Goal: Navigation & Orientation: Find specific page/section

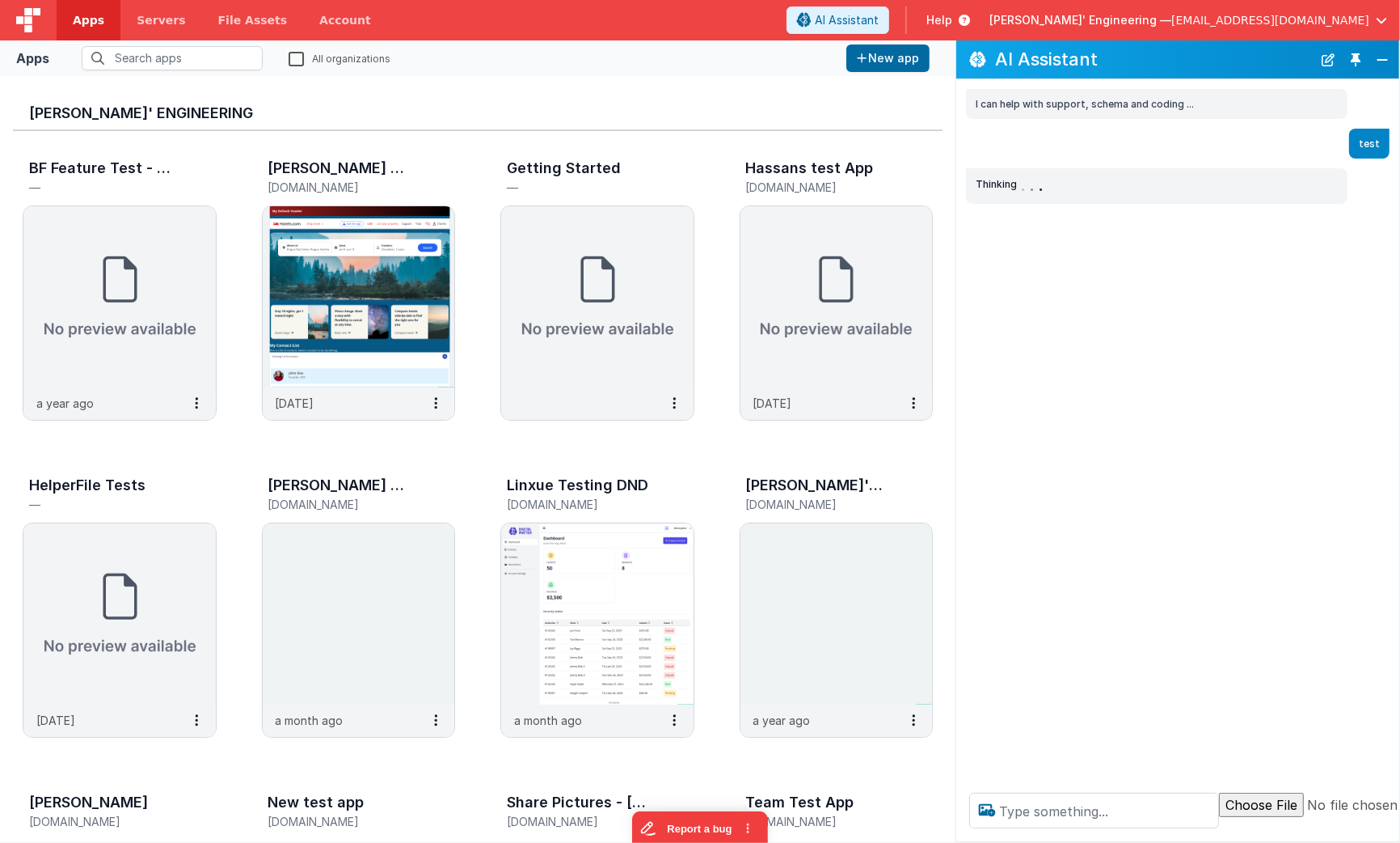
click at [1077, 379] on div "I can help with support, schema and coding ... test Thinking . . ." at bounding box center [1177, 429] width 443 height 700
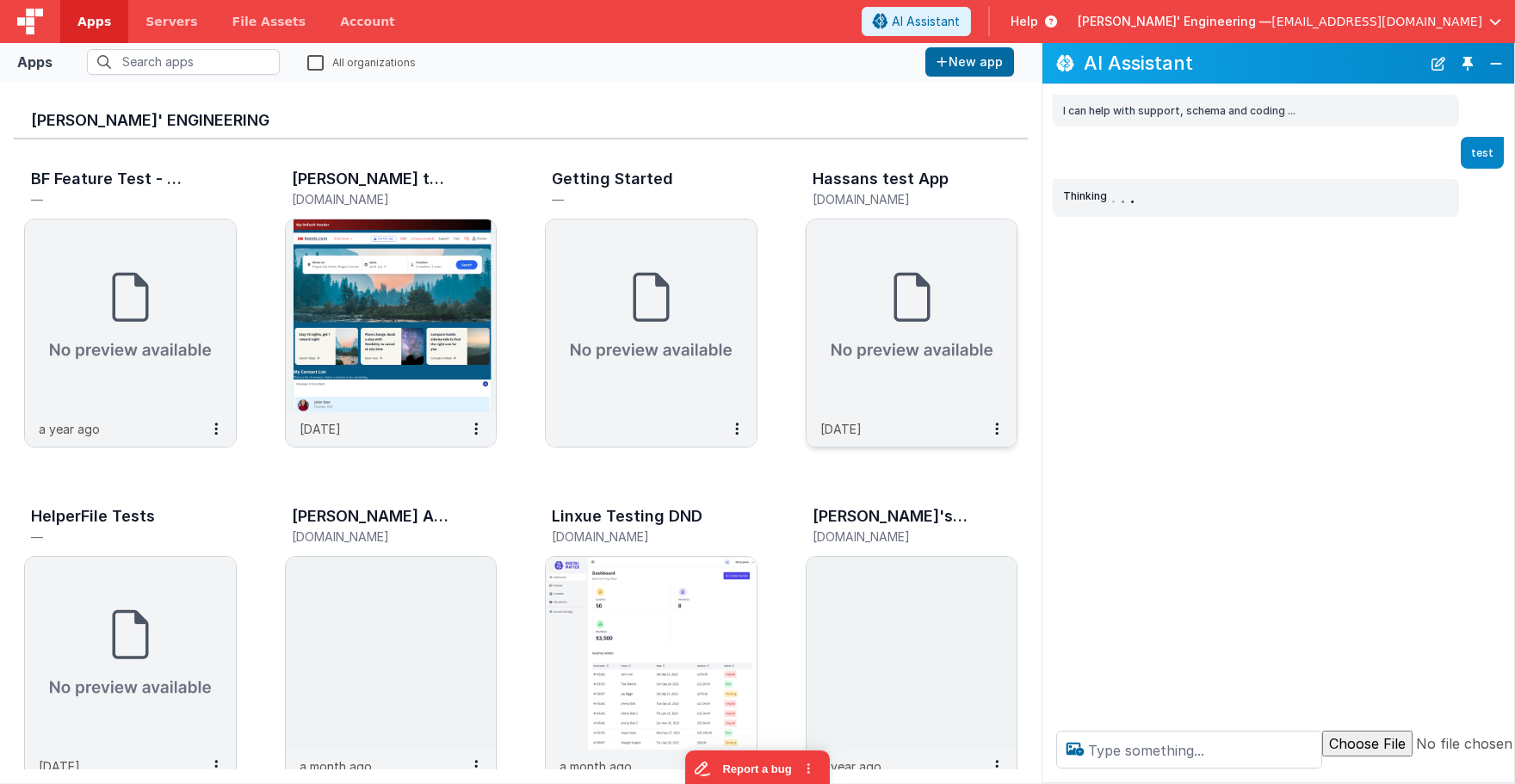
click at [926, 172] on h3 "Hassans test App" at bounding box center [880, 179] width 136 height 17
click at [1490, 67] on button "Close" at bounding box center [1496, 64] width 23 height 24
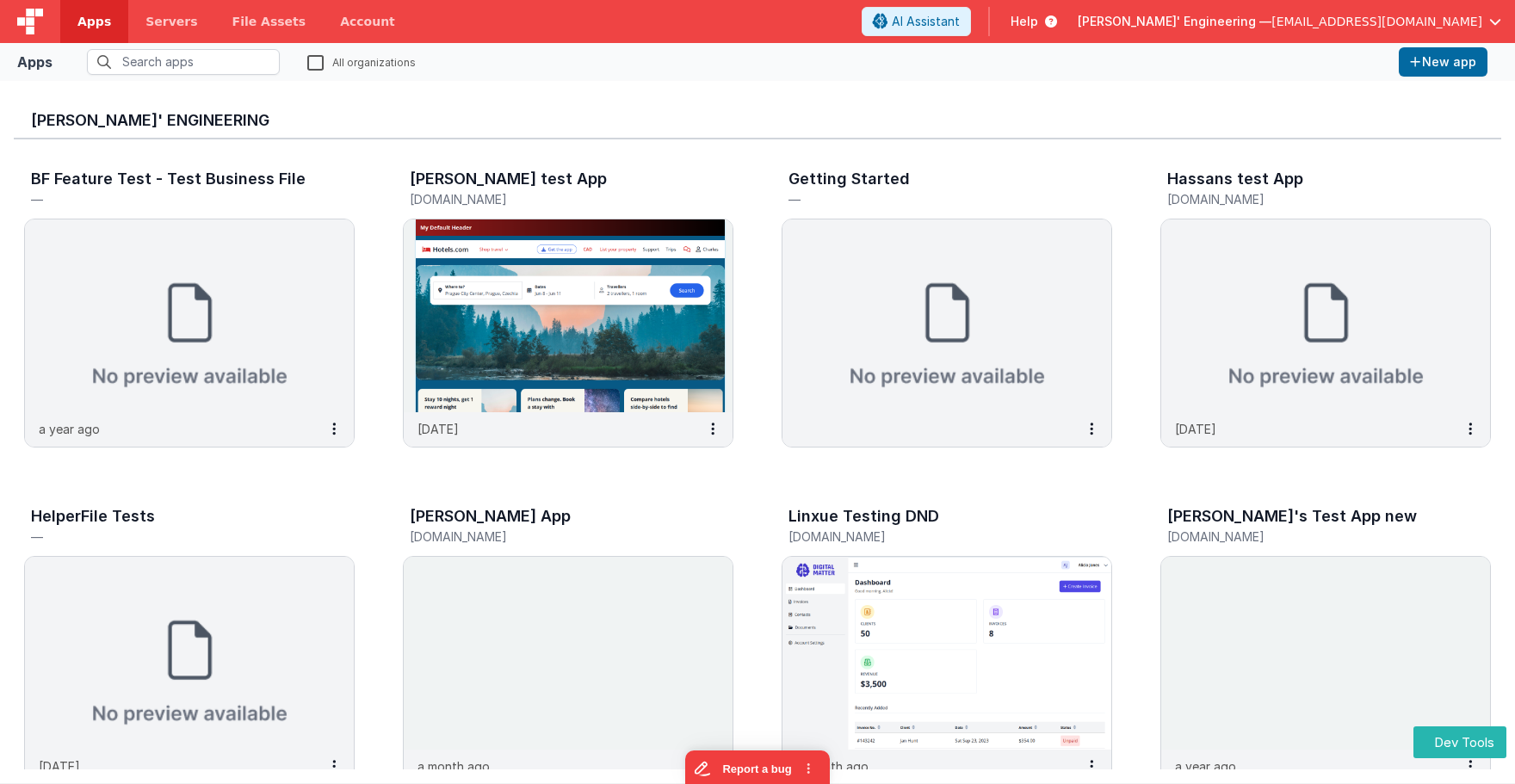
click at [696, 104] on div "[PERSON_NAME]' Engineering" at bounding box center [757, 117] width 1488 height 45
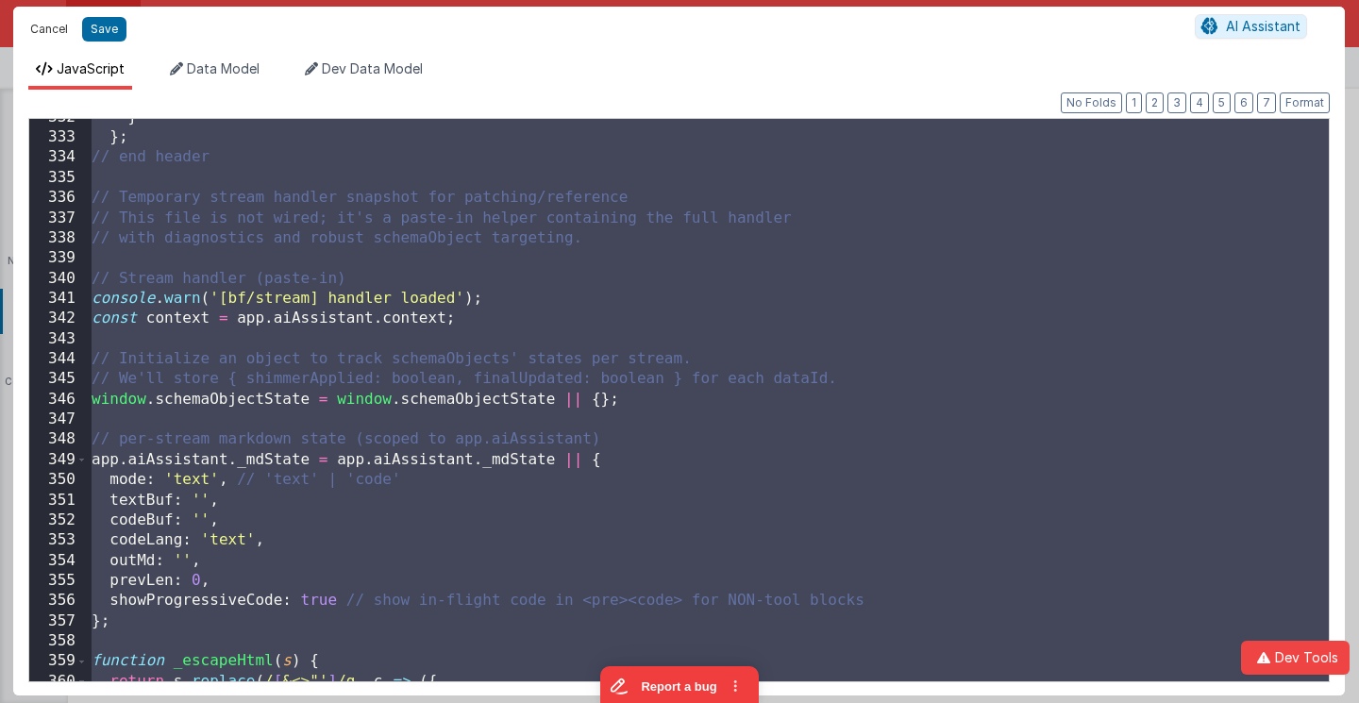
scroll to position [6659, 0]
click at [58, 29] on button "Cancel" at bounding box center [49, 29] width 57 height 26
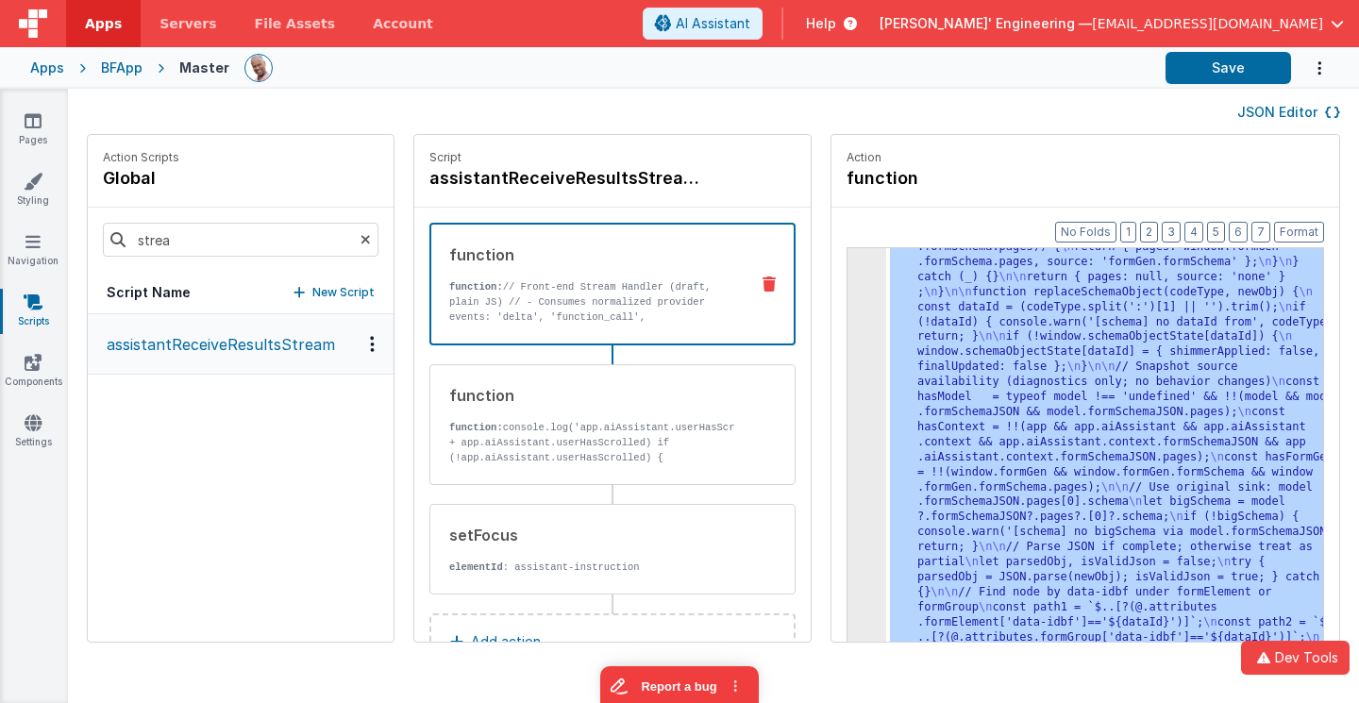
click at [547, 49] on div "Apps BFApp Master Save" at bounding box center [679, 68] width 1359 height 42
